Goal: Task Accomplishment & Management: Use online tool/utility

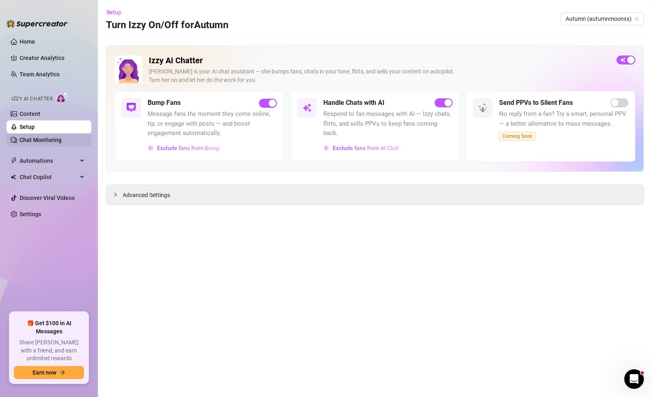
click at [62, 139] on link "Chat Monitoring" at bounding box center [41, 140] width 42 height 7
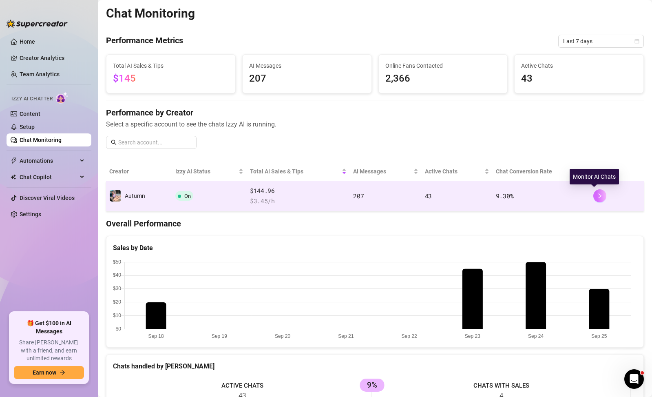
click at [597, 193] on icon "right" at bounding box center [600, 196] width 6 height 6
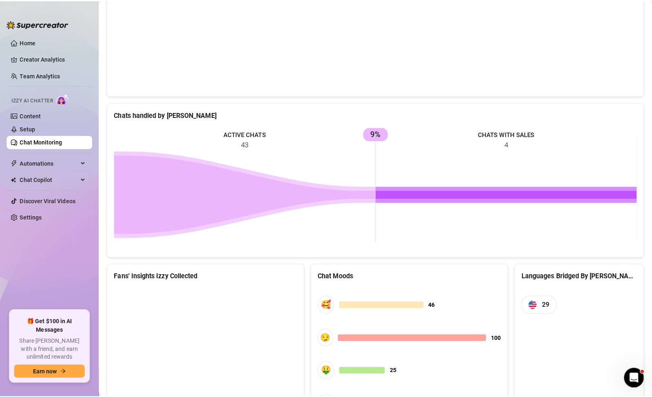
scroll to position [255, 0]
